Goal: Task Accomplishment & Management: Manage account settings

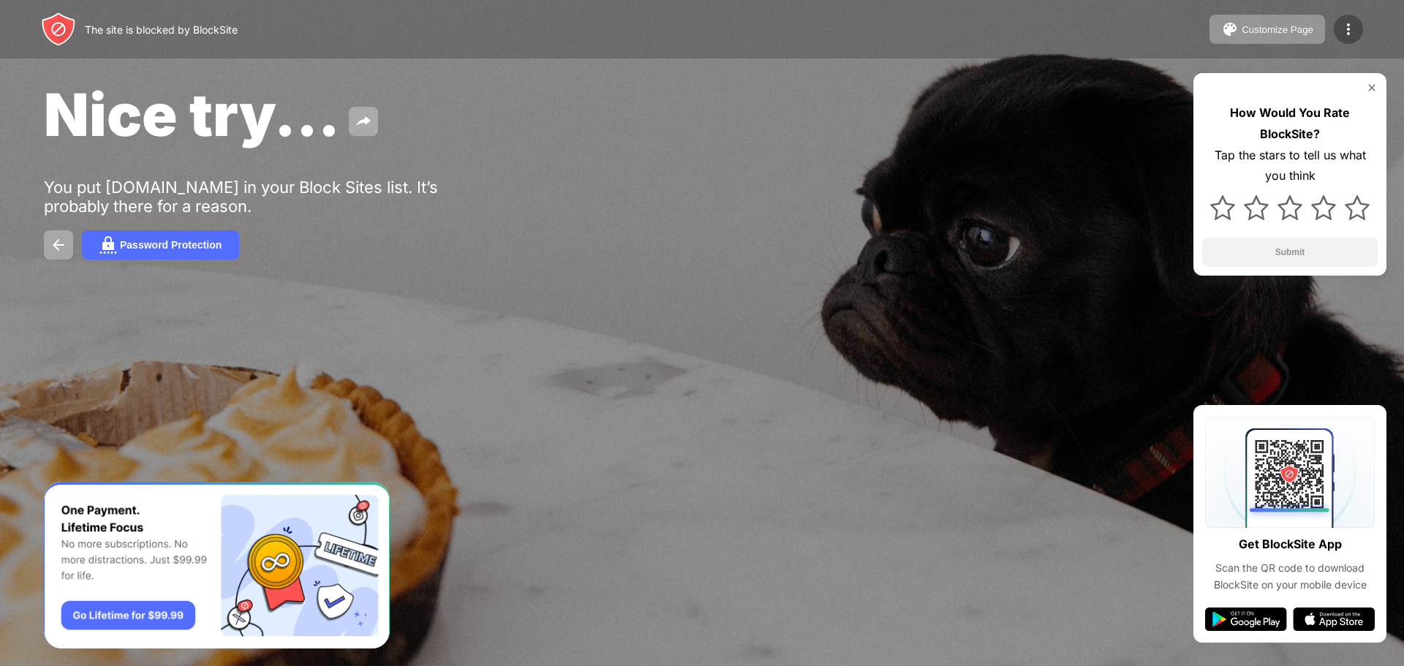
click at [1350, 30] on img at bounding box center [1349, 29] width 18 height 18
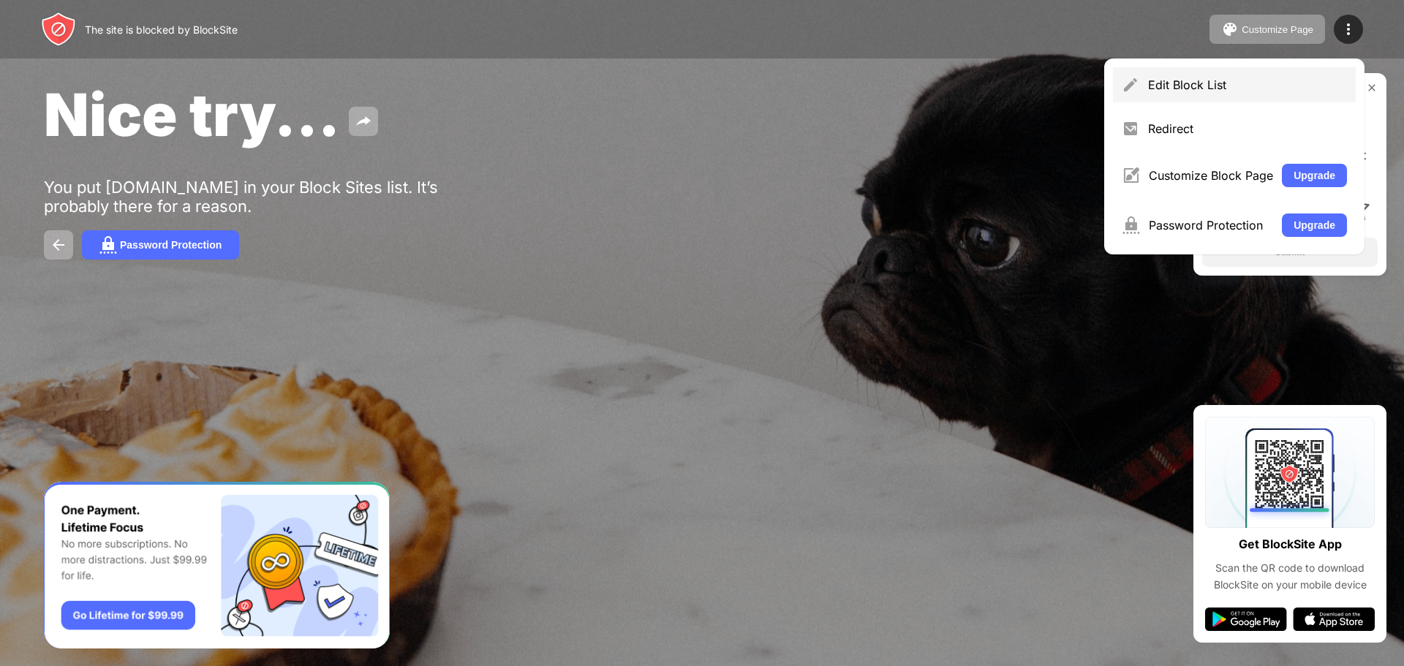
click at [1209, 86] on div "Edit Block List" at bounding box center [1247, 85] width 199 height 15
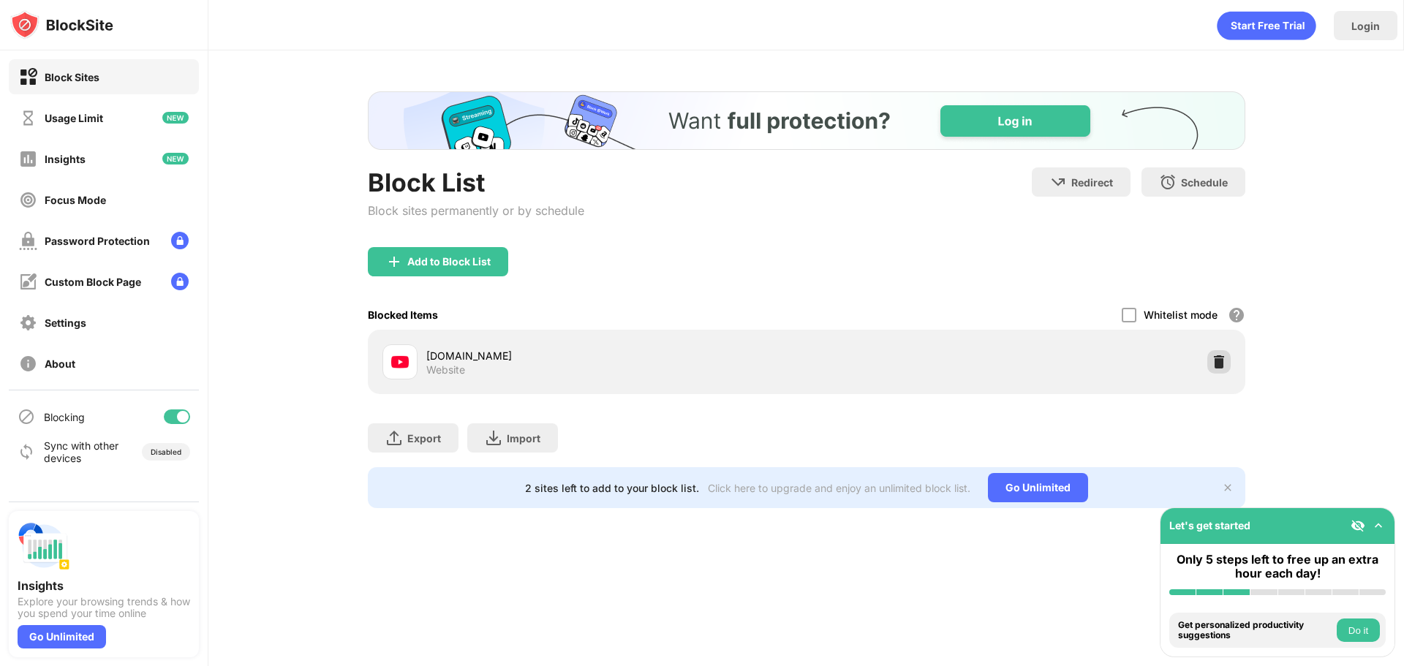
click at [1222, 364] on img at bounding box center [1219, 362] width 15 height 15
